Goal: Transaction & Acquisition: Download file/media

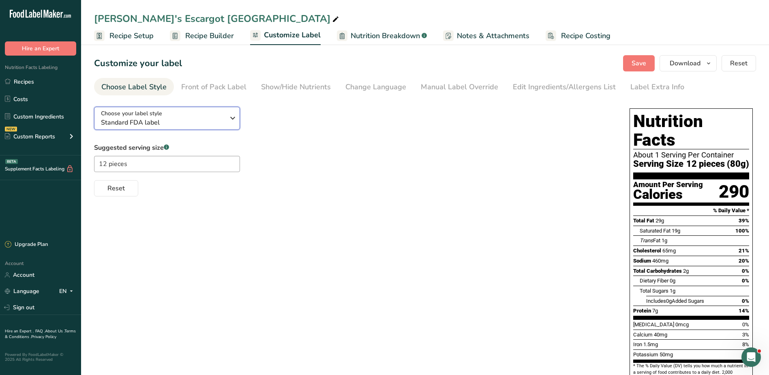
click at [208, 126] on span "Standard FDA label" at bounding box center [163, 123] width 124 height 10
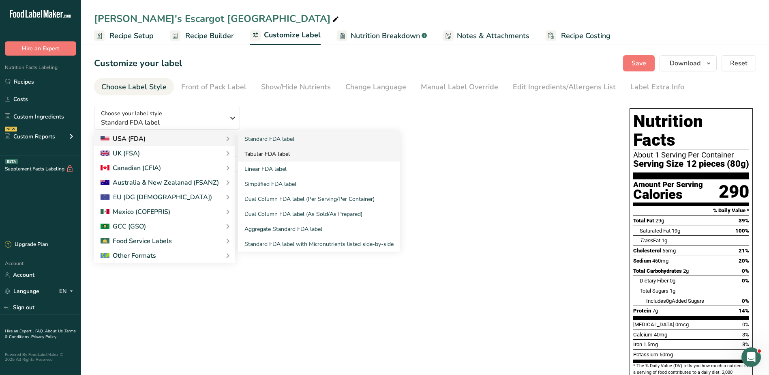
click at [298, 152] on link "Tabular FDA label" at bounding box center [319, 153] width 162 height 15
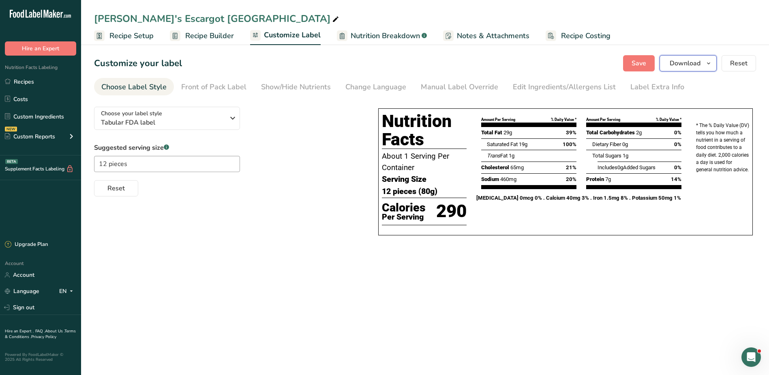
click at [694, 64] on span "Download" at bounding box center [685, 63] width 31 height 10
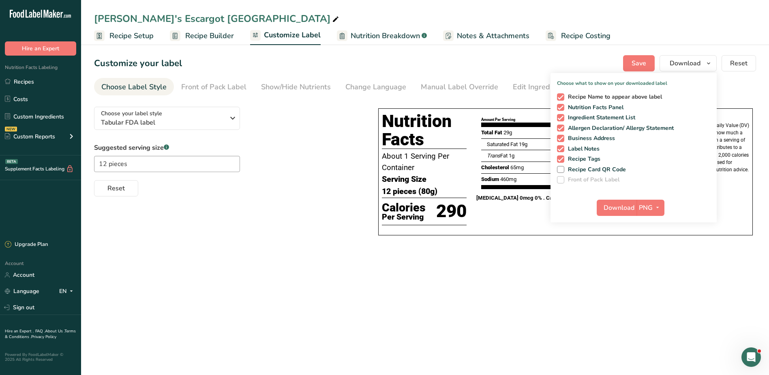
click at [606, 95] on span "Recipe Name to appear above label" at bounding box center [614, 96] width 98 height 7
click at [563, 95] on input "Recipe Name to appear above label" at bounding box center [559, 96] width 5 height 5
checkbox input "false"
click at [594, 116] on span "Ingredient Statement List" at bounding box center [600, 117] width 71 height 7
click at [563, 116] on input "Ingredient Statement List" at bounding box center [559, 117] width 5 height 5
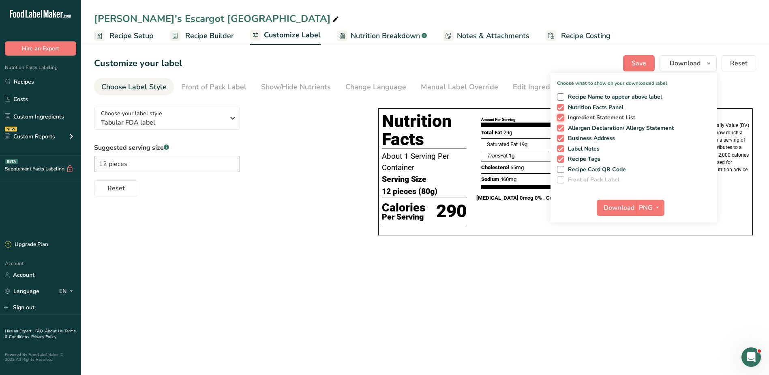
checkbox input "false"
click at [593, 126] on span "Allergen Declaration/ Allergy Statement" at bounding box center [620, 128] width 110 height 7
click at [563, 126] on input "Allergen Declaration/ Allergy Statement" at bounding box center [559, 127] width 5 height 5
checkbox input "false"
click at [591, 134] on div "Recipe Name to appear above label Nutrition Facts Panel Ingredient Statement Li…" at bounding box center [634, 136] width 166 height 93
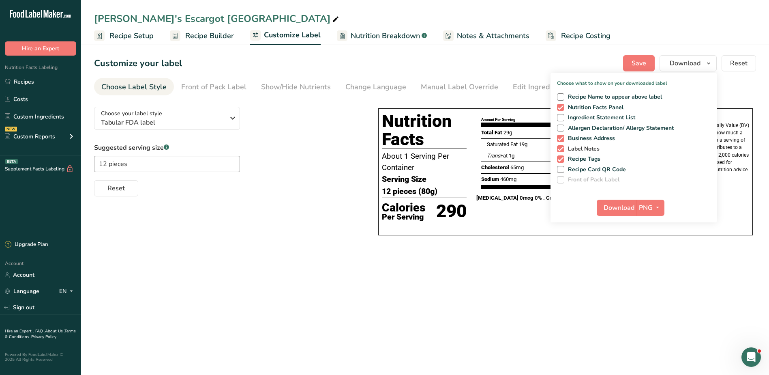
click at [585, 148] on span "Label Notes" at bounding box center [583, 148] width 36 height 7
click at [563, 148] on input "Label Notes" at bounding box center [559, 148] width 5 height 5
checkbox input "false"
click at [580, 137] on span "Business Address" at bounding box center [590, 138] width 51 height 7
click at [563, 137] on input "Business Address" at bounding box center [559, 137] width 5 height 5
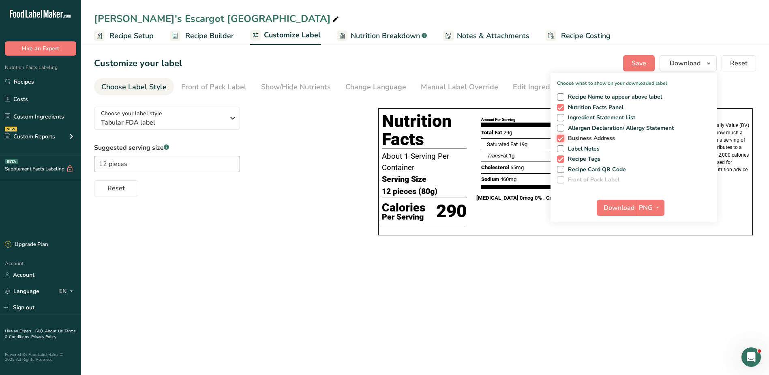
checkbox input "false"
click at [578, 157] on span "Recipe Tags" at bounding box center [583, 158] width 36 height 7
click at [563, 157] on input "Recipe Tags" at bounding box center [559, 158] width 5 height 5
checkbox input "false"
click at [651, 202] on button "PNG" at bounding box center [651, 208] width 28 height 16
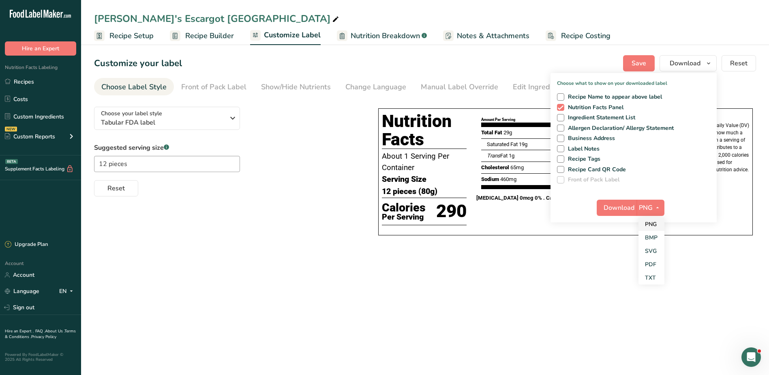
click at [655, 228] on link "PNG" at bounding box center [652, 223] width 26 height 13
click at [616, 209] on span "Download" at bounding box center [619, 208] width 31 height 10
click at [649, 213] on button "PNG" at bounding box center [651, 208] width 28 height 16
click at [655, 249] on link "SVG" at bounding box center [652, 250] width 26 height 13
click at [622, 204] on span "Download" at bounding box center [619, 208] width 31 height 10
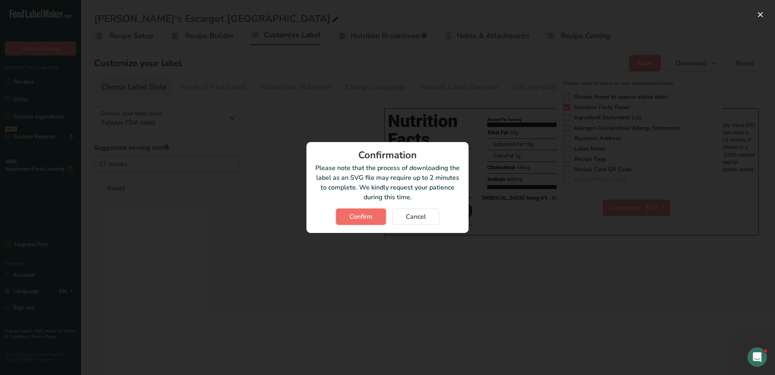
click at [384, 222] on button "Confirm" at bounding box center [361, 216] width 50 height 16
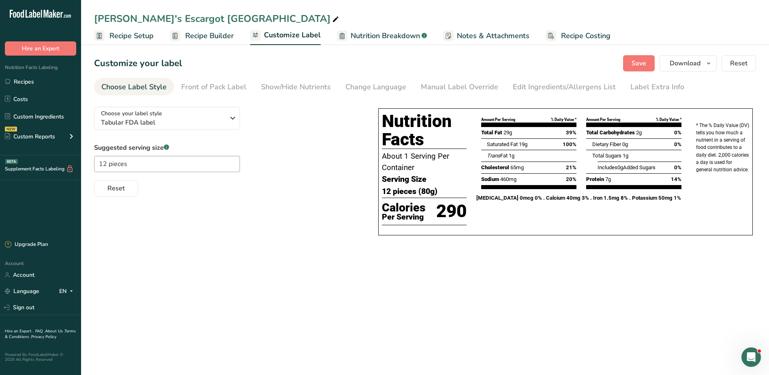
click at [526, 264] on main "[PERSON_NAME]'s Escargot USA Recipe Setup Recipe Builder Customize Label Nutrit…" at bounding box center [384, 187] width 769 height 375
click at [682, 63] on span "Download" at bounding box center [685, 63] width 31 height 10
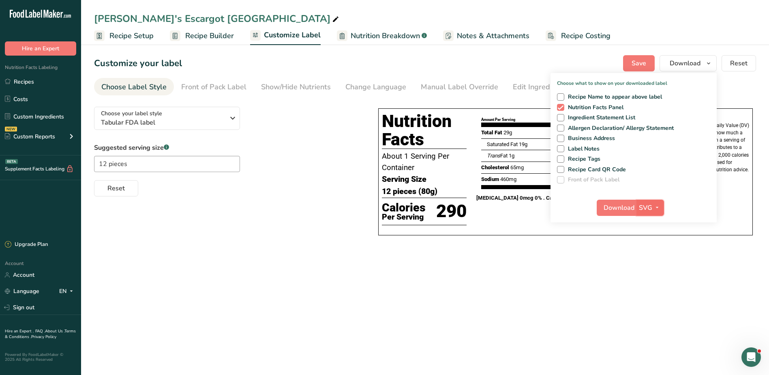
click at [653, 209] on span "button" at bounding box center [658, 208] width 10 height 10
click at [656, 266] on link "PDF" at bounding box center [651, 264] width 26 height 13
click at [621, 200] on button "Download" at bounding box center [617, 208] width 40 height 16
click at [376, 278] on main "[PERSON_NAME]'s Escargot USA Recipe Setup Recipe Builder Customize Label Nutrit…" at bounding box center [384, 187] width 769 height 375
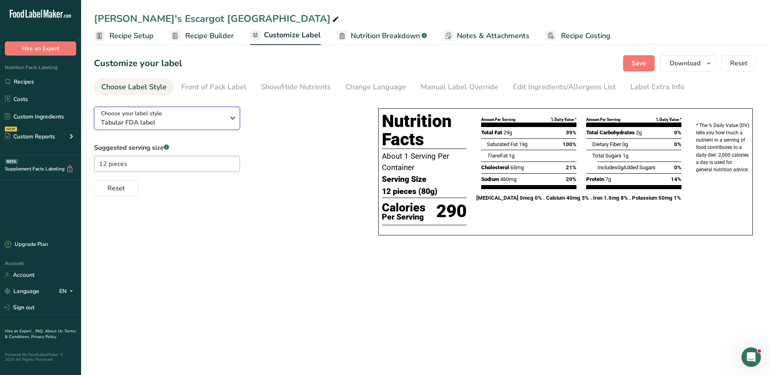
click at [179, 112] on div "Choose your label style Tabular FDA label" at bounding box center [163, 118] width 124 height 18
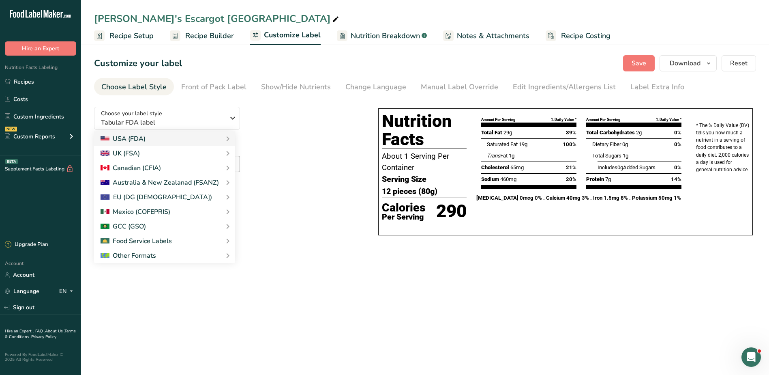
click at [311, 113] on div "Choose your label style Tabular FDA label USA (FDA) Standard FDA label Tabular …" at bounding box center [228, 148] width 268 height 96
